Goal: Find specific page/section: Find specific page/section

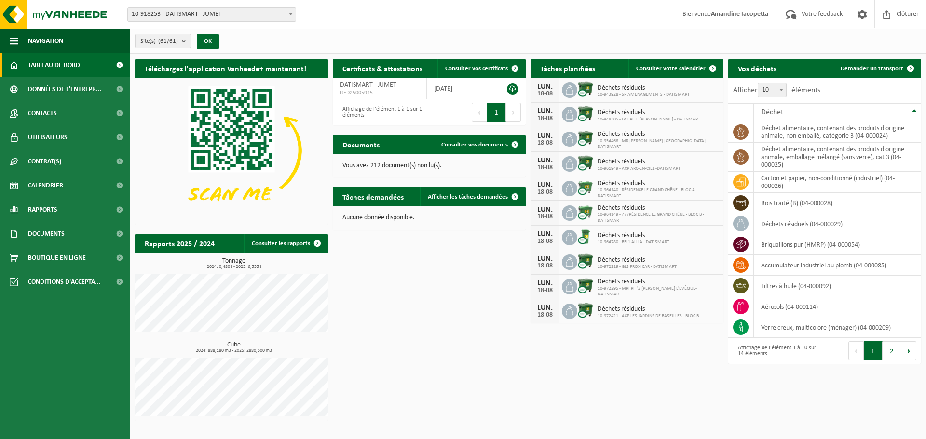
click at [197, 10] on span "10-918253 - DATISMART - JUMET" at bounding box center [212, 15] width 168 height 14
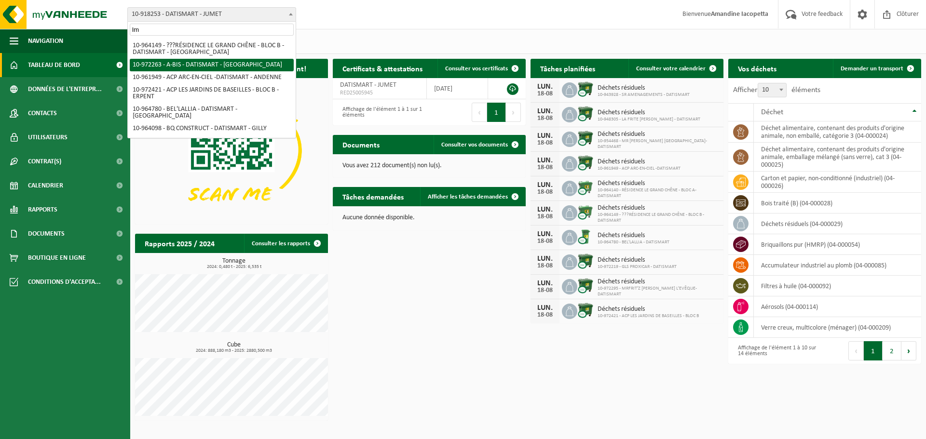
type input "lme"
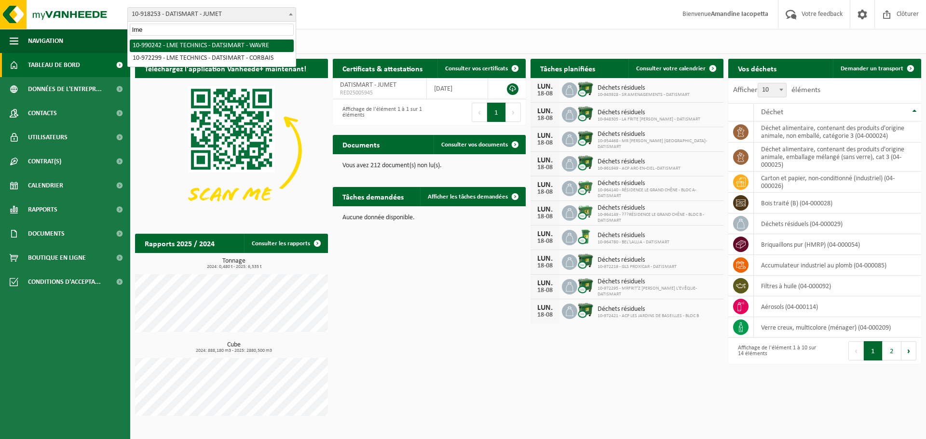
select select "169003"
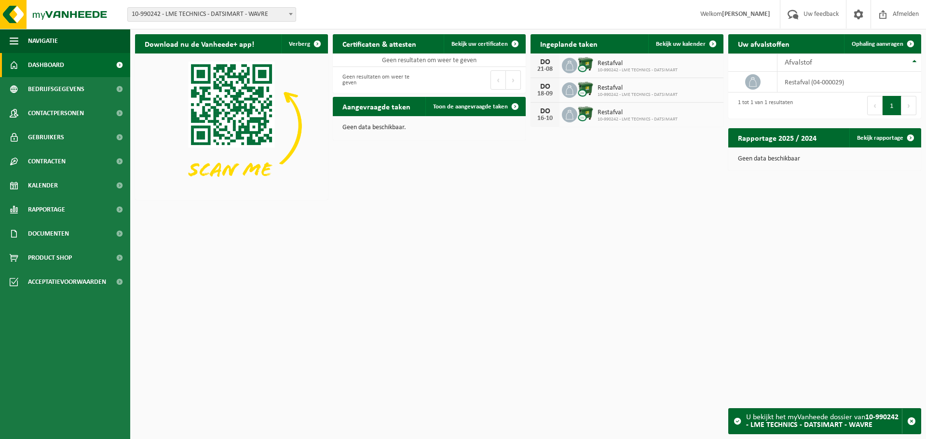
click at [606, 65] on span "Restafval" at bounding box center [638, 64] width 80 height 8
